Goal: Check status: Check status

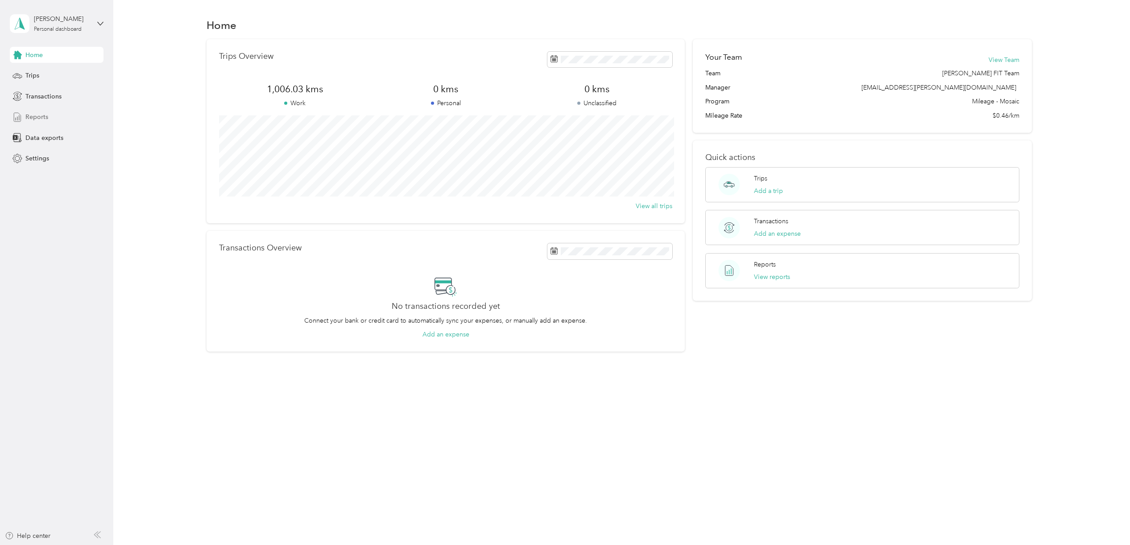
click at [59, 117] on div "Reports" at bounding box center [57, 117] width 94 height 16
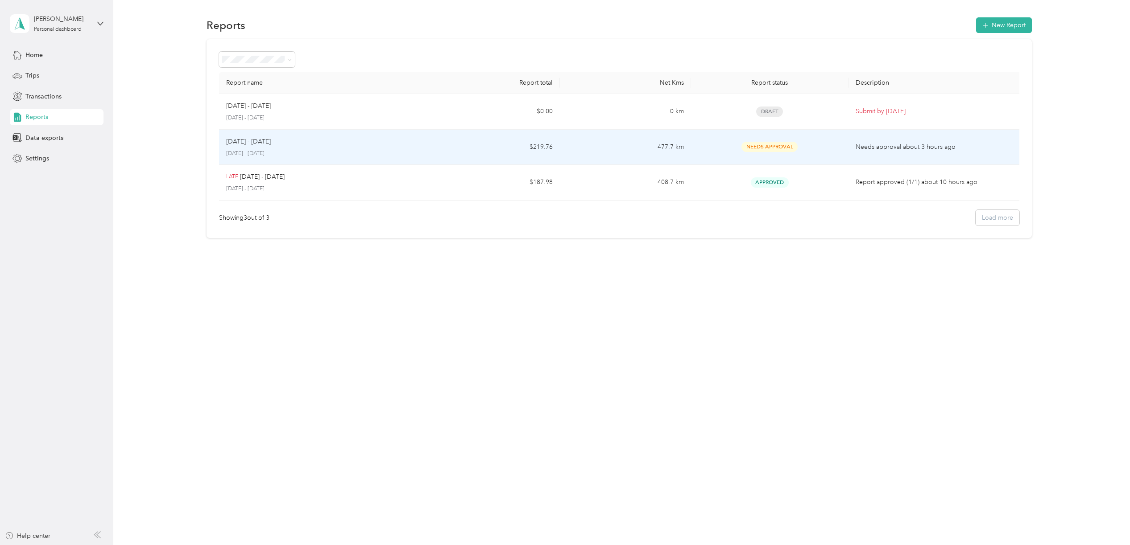
click at [353, 150] on p "[DATE] - [DATE]" at bounding box center [323, 154] width 195 height 8
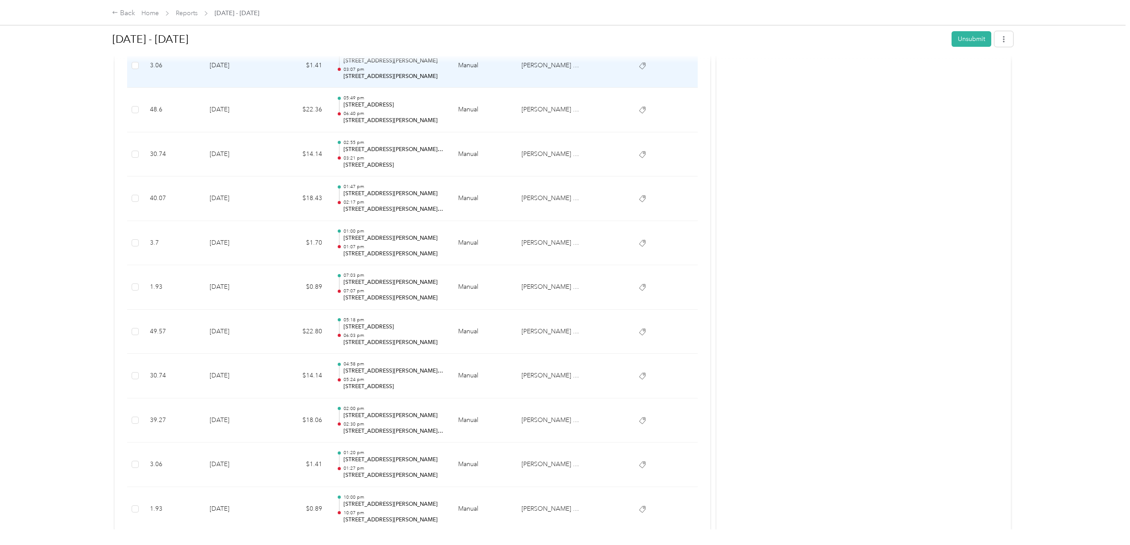
scroll to position [554, 0]
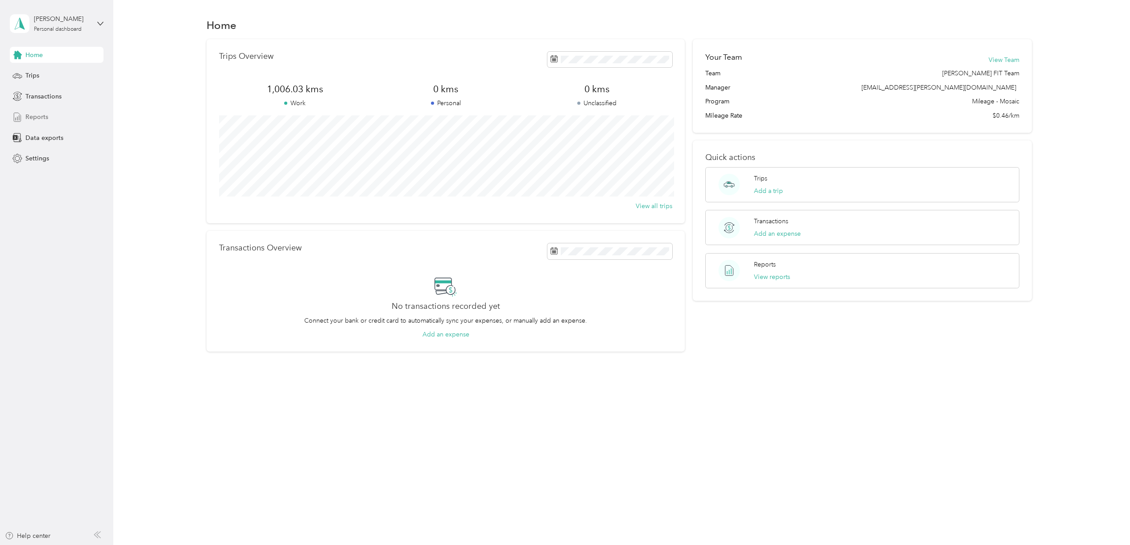
click at [66, 112] on div "Reports" at bounding box center [57, 117] width 94 height 16
